Goal: Task Accomplishment & Management: Use online tool/utility

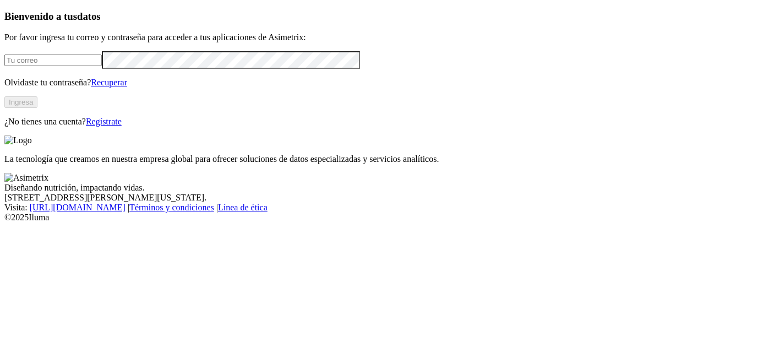
type input "[EMAIL_ADDRESS][PERSON_NAME][DOMAIN_NAME]"
click at [123, 127] on div "Bienvenido a tus datos Por favor ingresa tu correo y contraseña para acceder a …" at bounding box center [384, 68] width 760 height 116
click at [37, 108] on button "Ingresa" at bounding box center [20, 102] width 33 height 12
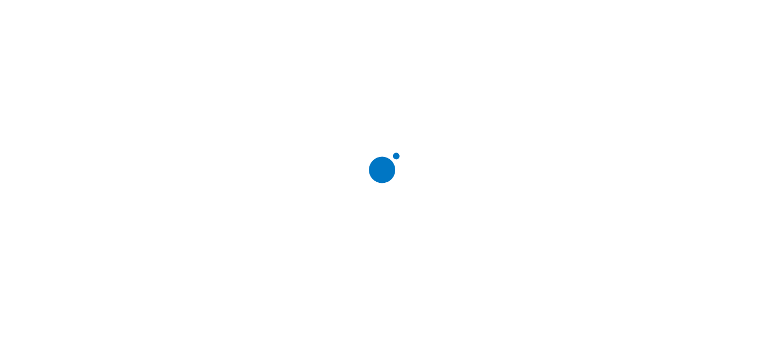
click at [361, 143] on icon at bounding box center [389, 171] width 110 height 110
click at [385, 150] on icon at bounding box center [389, 171] width 110 height 110
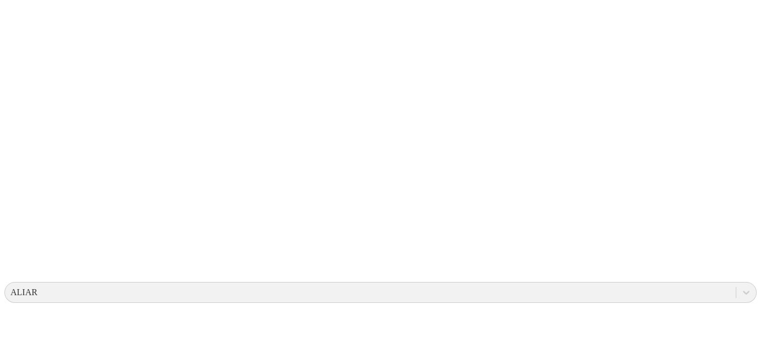
scroll to position [55, 0]
